Goal: Navigation & Orientation: Understand site structure

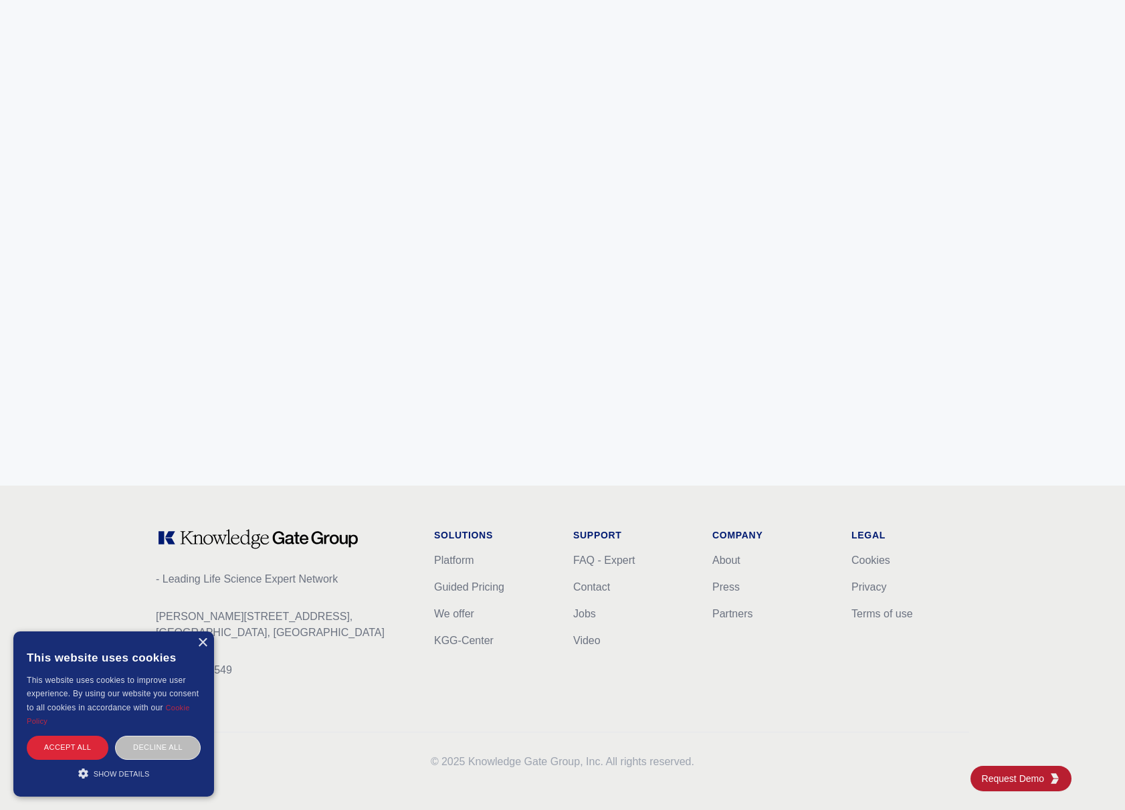
scroll to position [5091, 0]
click at [80, 750] on div "Accept all" at bounding box center [68, 747] width 82 height 23
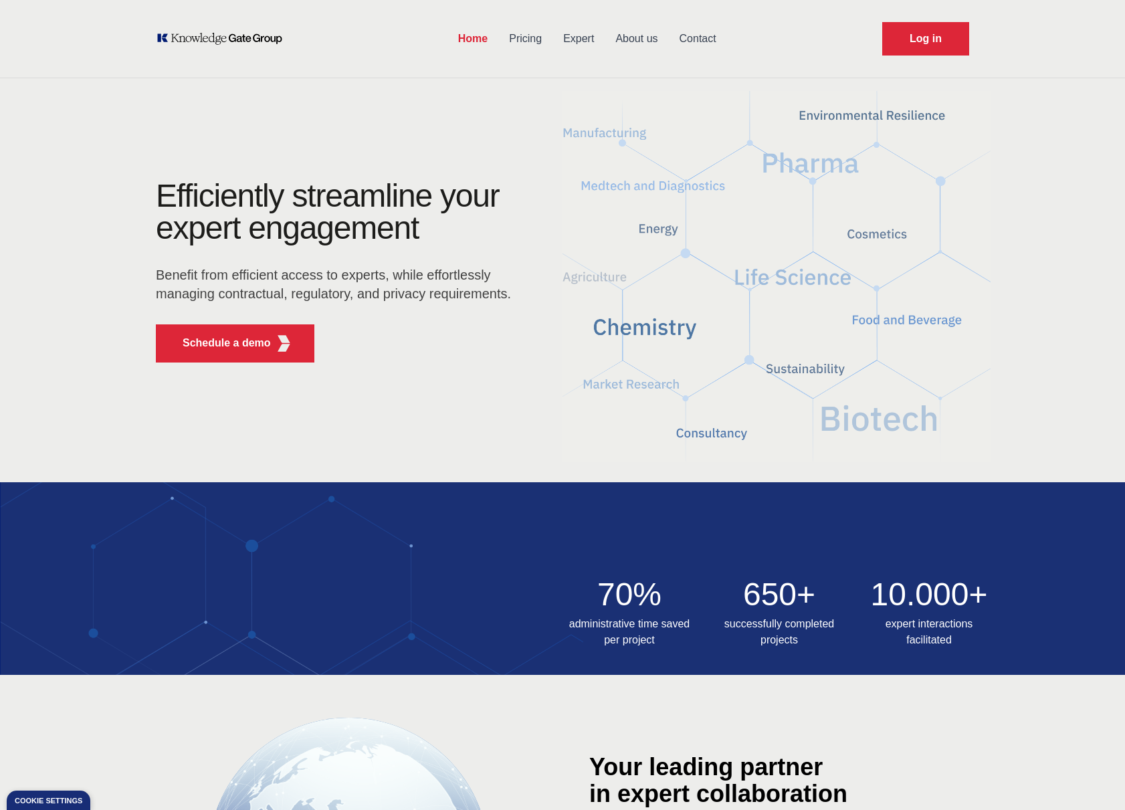
scroll to position [0, 0]
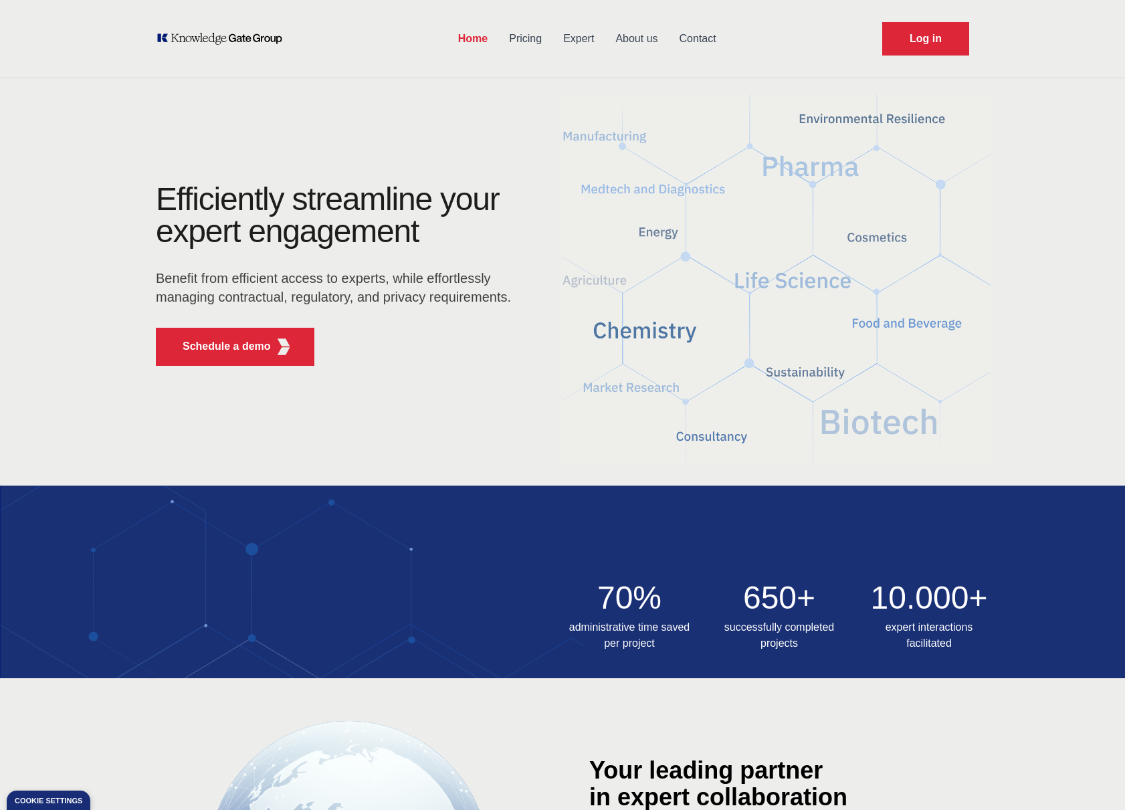
click at [694, 39] on link "Contact" at bounding box center [698, 38] width 58 height 35
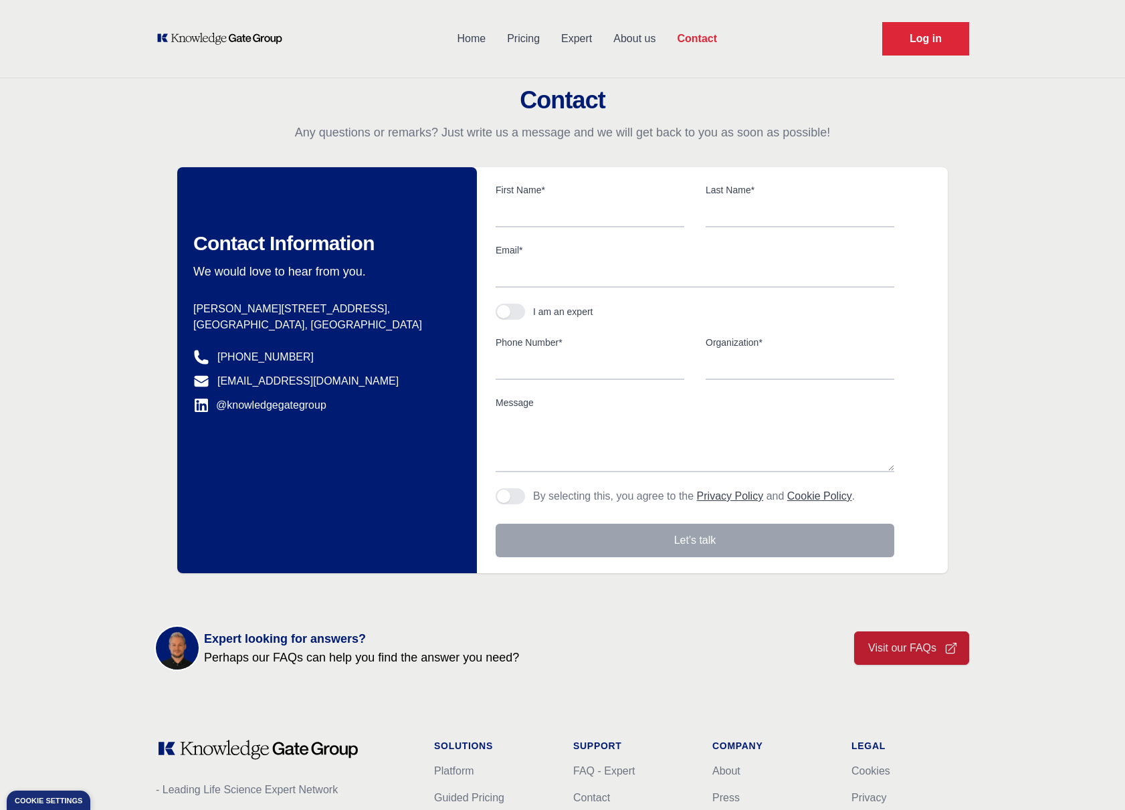
click at [639, 37] on link "About us" at bounding box center [635, 38] width 64 height 35
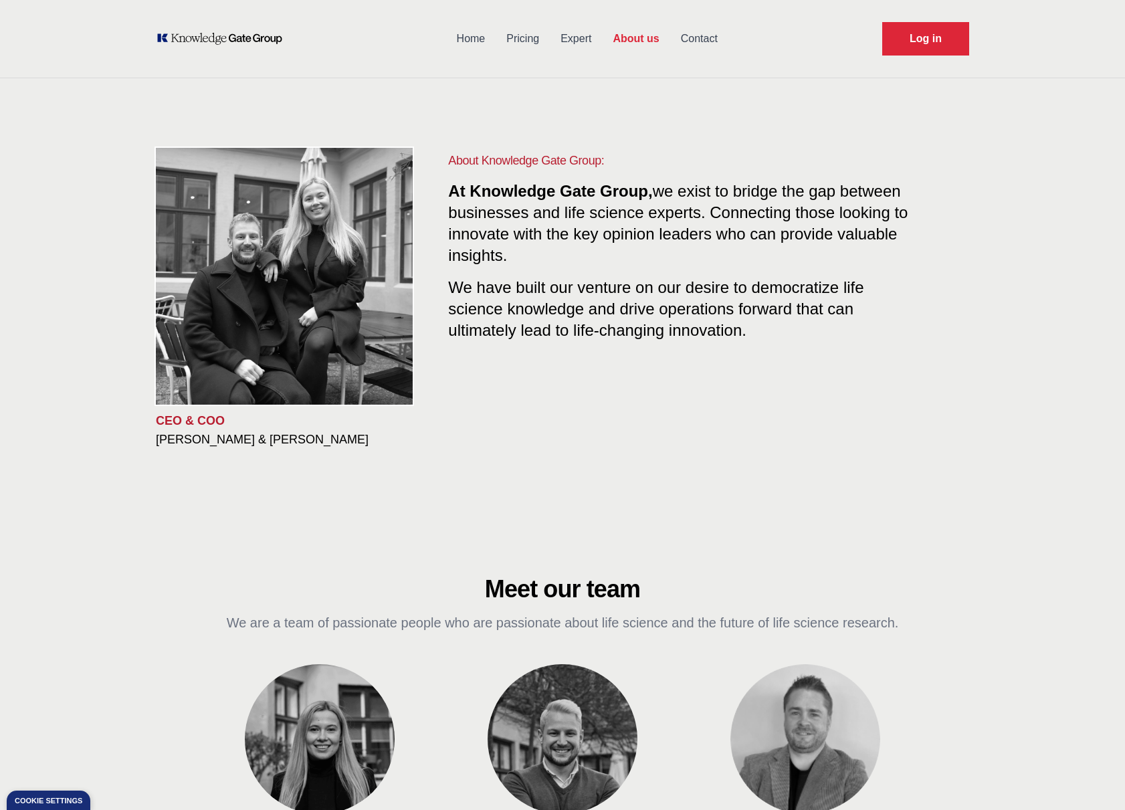
click at [563, 41] on link "Expert" at bounding box center [576, 38] width 52 height 35
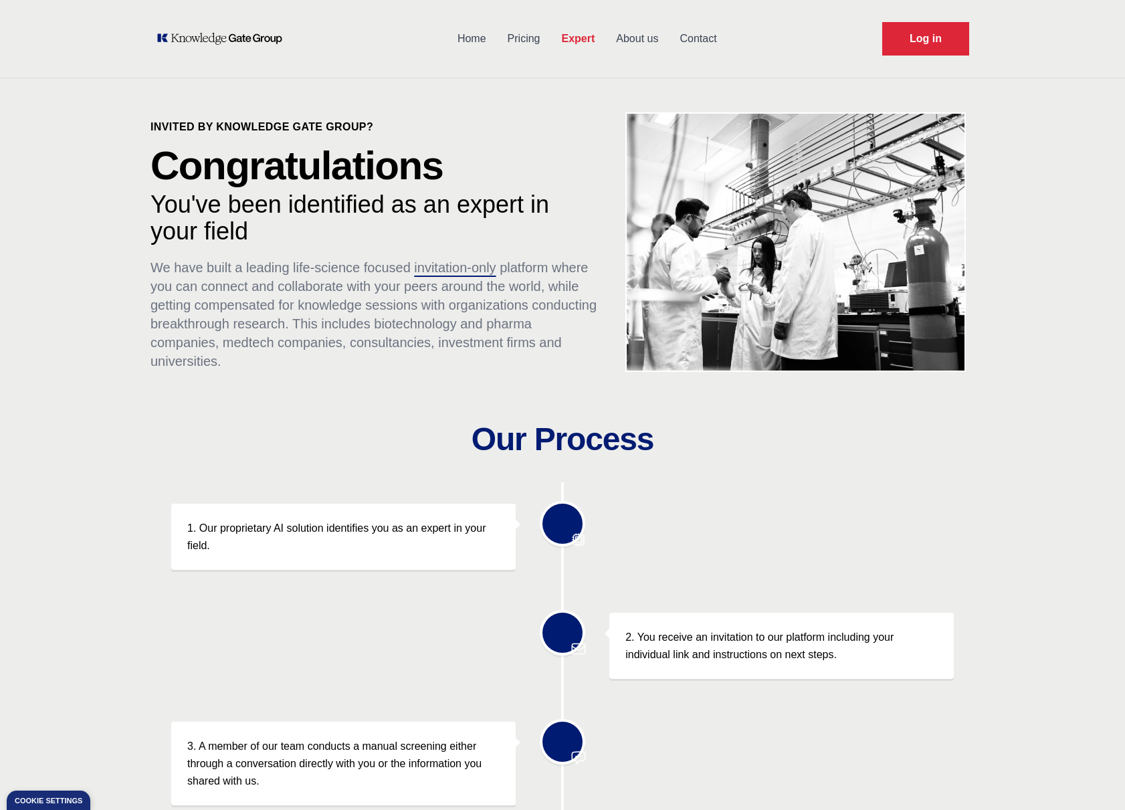
click at [506, 39] on link "Pricing" at bounding box center [524, 38] width 54 height 35
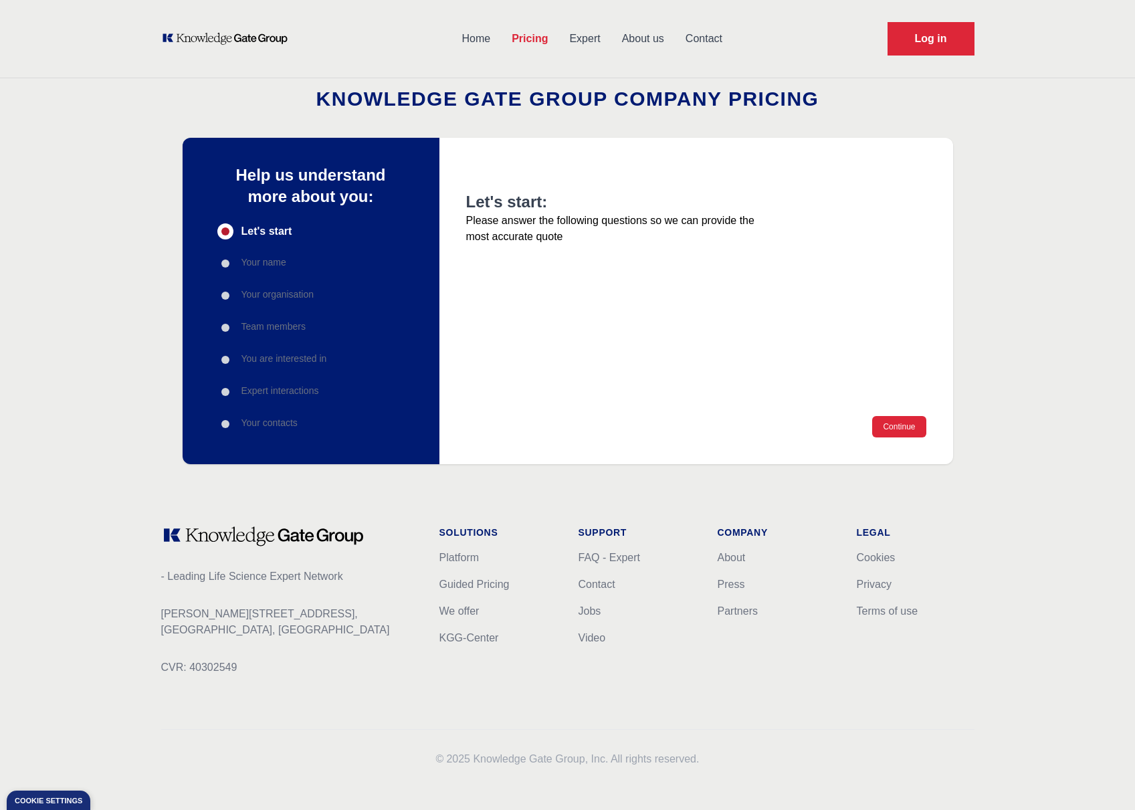
click at [481, 35] on link "Home" at bounding box center [476, 38] width 50 height 35
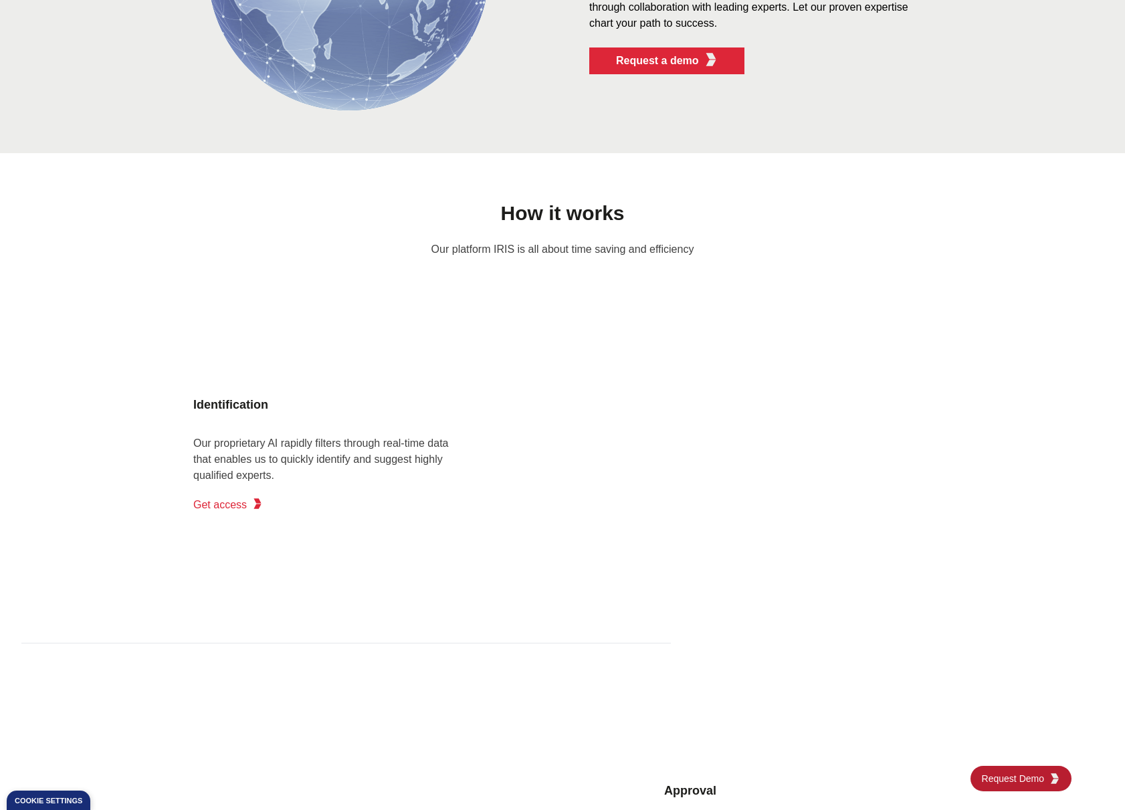
scroll to position [1338, 0]
